Goal: Task Accomplishment & Management: Use online tool/utility

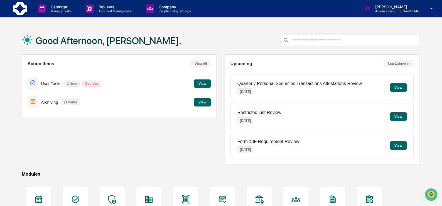
click at [202, 103] on button "View" at bounding box center [202, 102] width 17 height 8
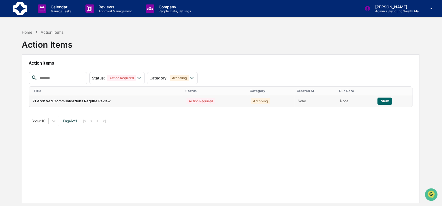
click at [384, 101] on button "View" at bounding box center [384, 100] width 14 height 7
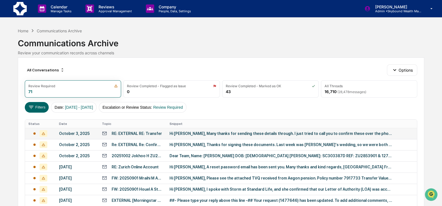
click at [224, 133] on div "Hi [PERSON_NAME], Many thanks for sending these details through. I just tried t…" at bounding box center [280, 133] width 223 height 4
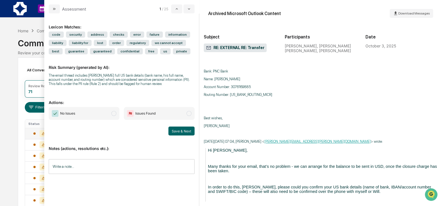
scroll to position [758, 0]
click at [113, 116] on span "modal" at bounding box center [113, 113] width 5 height 5
click at [175, 135] on button "Save & Next" at bounding box center [181, 130] width 26 height 9
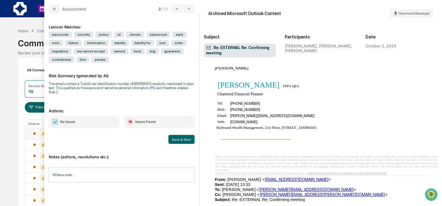
scroll to position [666, 0]
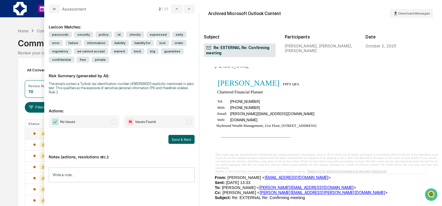
click at [110, 122] on span "No Issues" at bounding box center [84, 121] width 71 height 13
click at [175, 140] on button "Save & Next" at bounding box center [181, 139] width 26 height 9
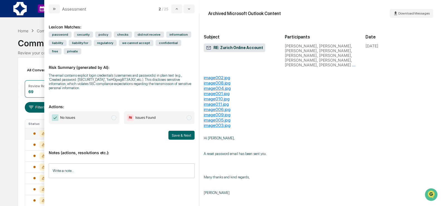
scroll to position [742, 0]
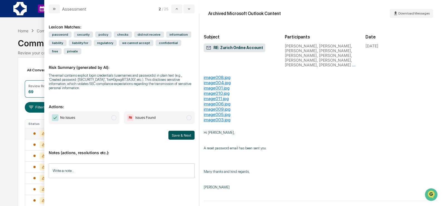
click at [179, 135] on button "Save & Next" at bounding box center [181, 134] width 26 height 9
click at [109, 119] on span "No Issues" at bounding box center [84, 117] width 71 height 13
click at [181, 133] on button "Save & Next" at bounding box center [181, 134] width 26 height 9
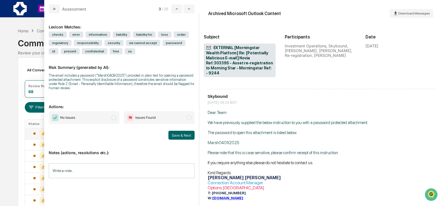
scroll to position [1742, 0]
click at [78, 116] on span "No Issues" at bounding box center [84, 117] width 71 height 13
click at [186, 139] on button "Save & Next" at bounding box center [181, 134] width 26 height 9
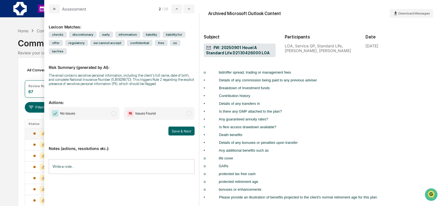
scroll to position [935, 0]
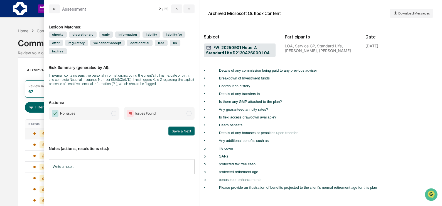
click at [100, 117] on span "No Issues" at bounding box center [84, 113] width 71 height 13
click at [176, 135] on button "Save & Next" at bounding box center [181, 130] width 26 height 9
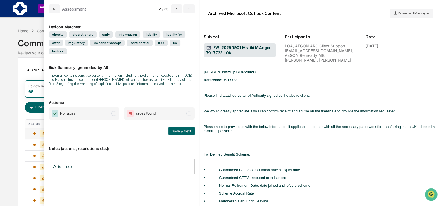
scroll to position [541, 0]
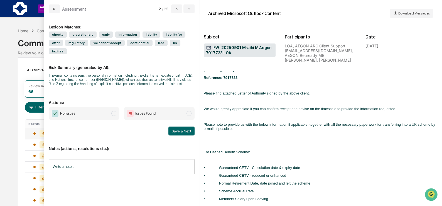
click at [103, 118] on span "No Issues" at bounding box center [84, 113] width 71 height 13
click at [180, 135] on button "Save & Next" at bounding box center [181, 130] width 26 height 9
